Goal: Find specific page/section: Find specific page/section

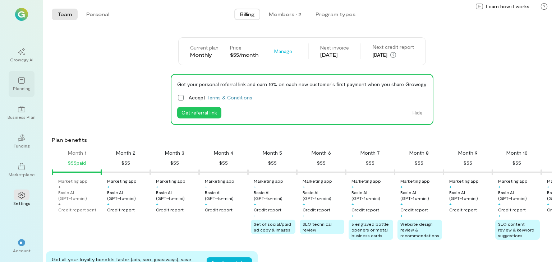
click at [27, 87] on div "Planning" at bounding box center [21, 88] width 17 height 6
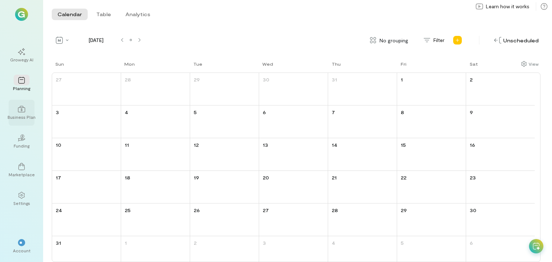
click at [23, 116] on div "Business Plan" at bounding box center [22, 117] width 28 height 6
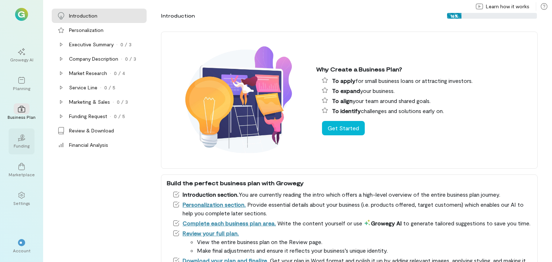
click at [23, 138] on icon at bounding box center [22, 137] width 4 height 4
